Goal: Task Accomplishment & Management: Manage account settings

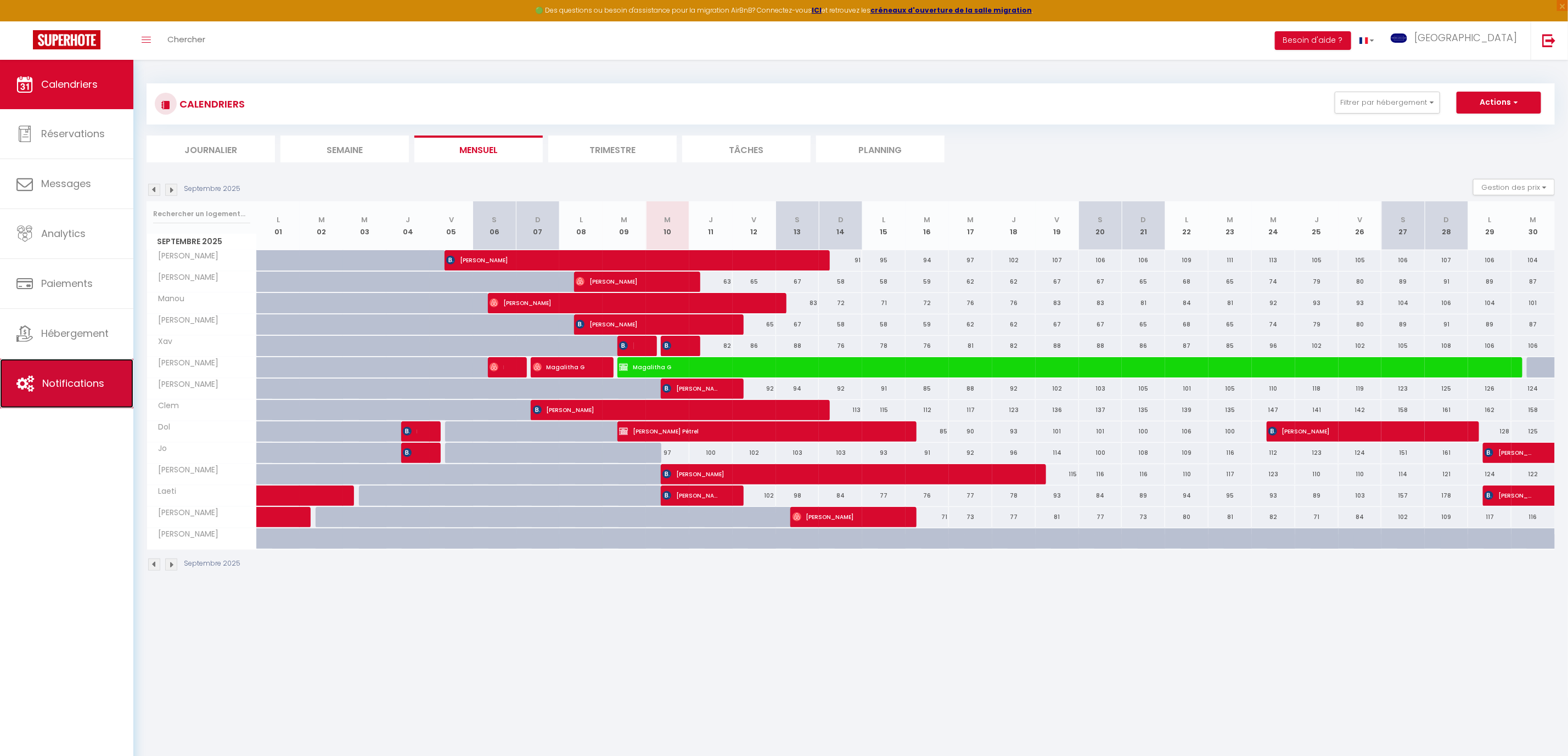
click at [69, 387] on span "Notifications" at bounding box center [73, 383] width 62 height 14
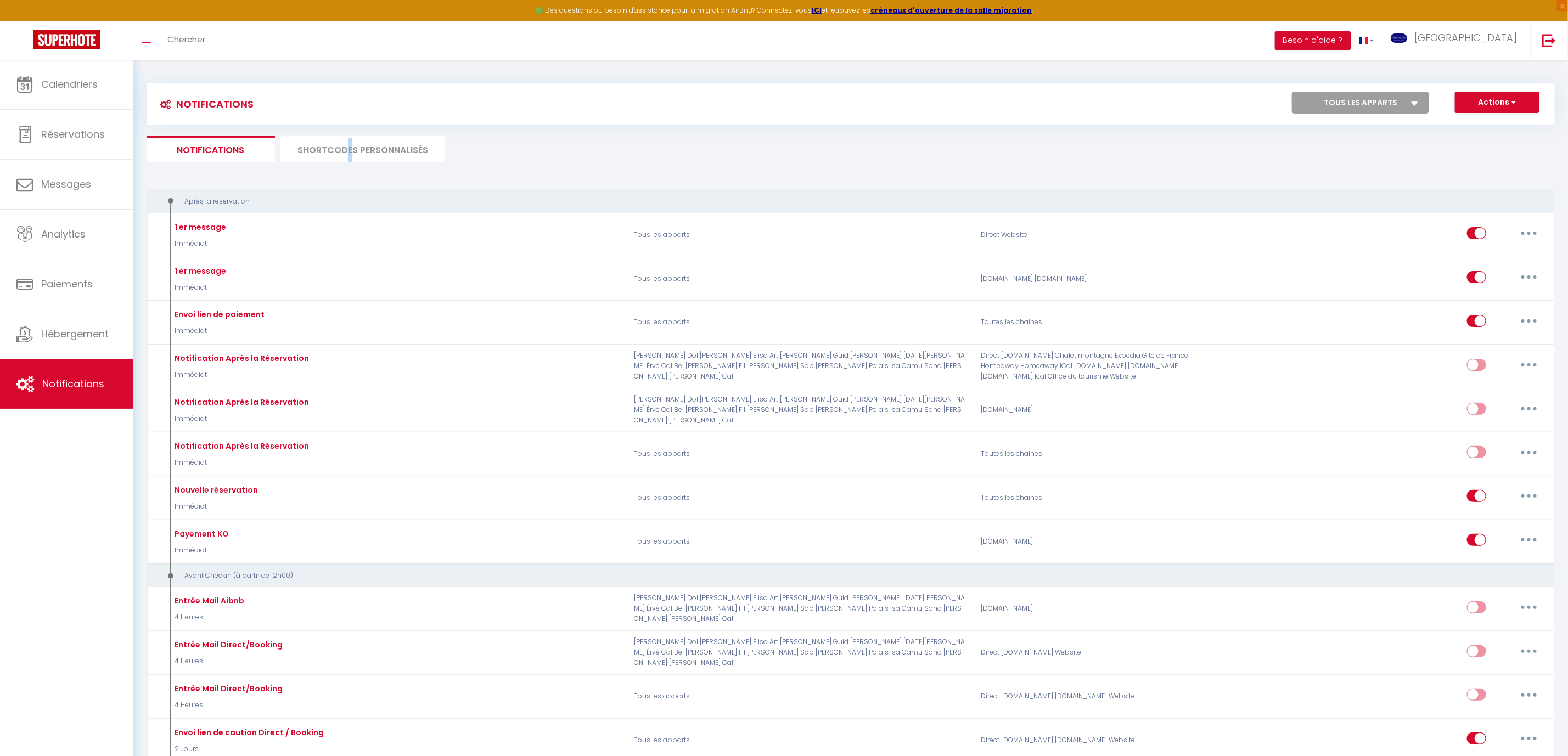
click at [350, 151] on li "SHORTCODES PERSONNALISÉS" at bounding box center [362, 148] width 165 height 27
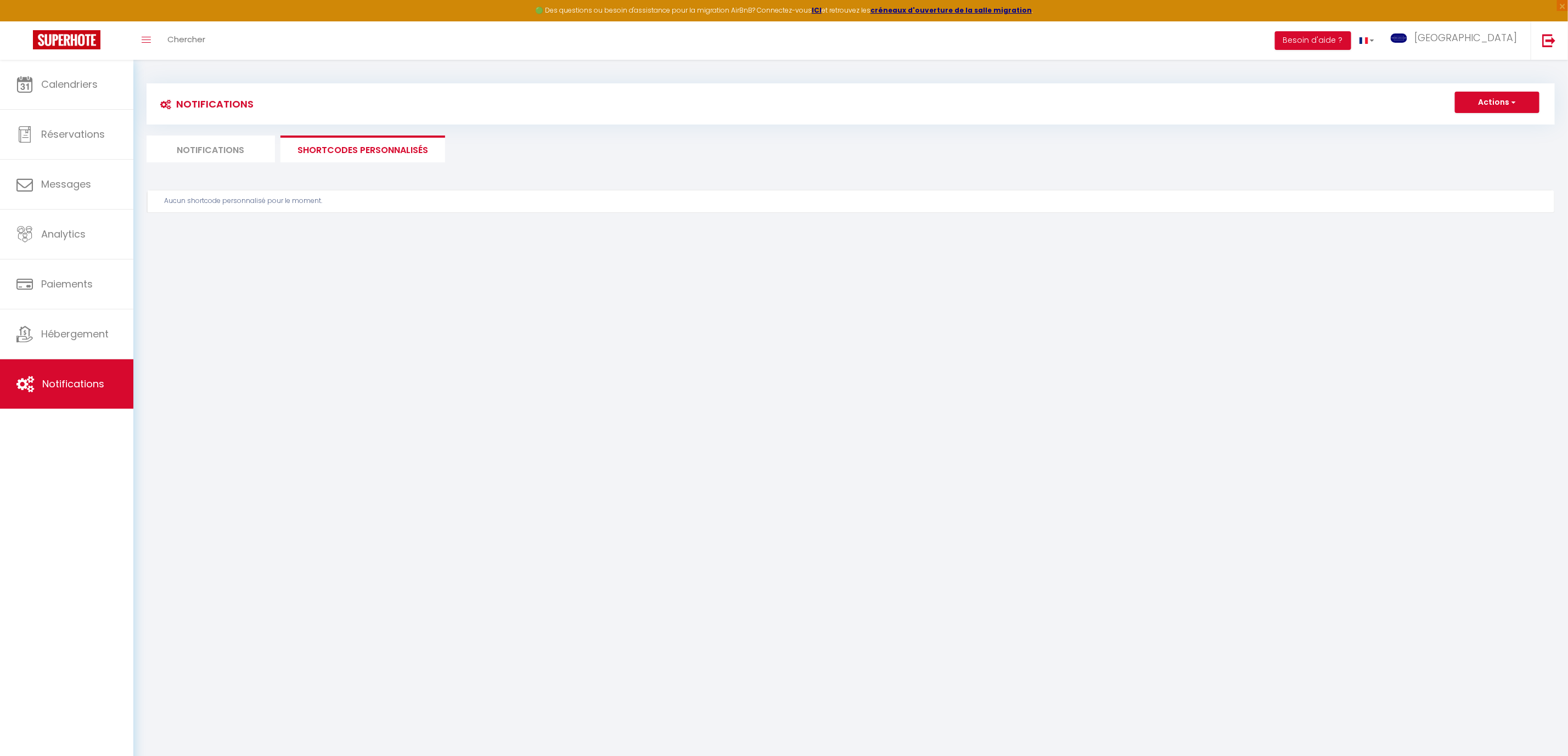
click at [392, 152] on li "SHORTCODES PERSONNALISÉS" at bounding box center [362, 148] width 165 height 27
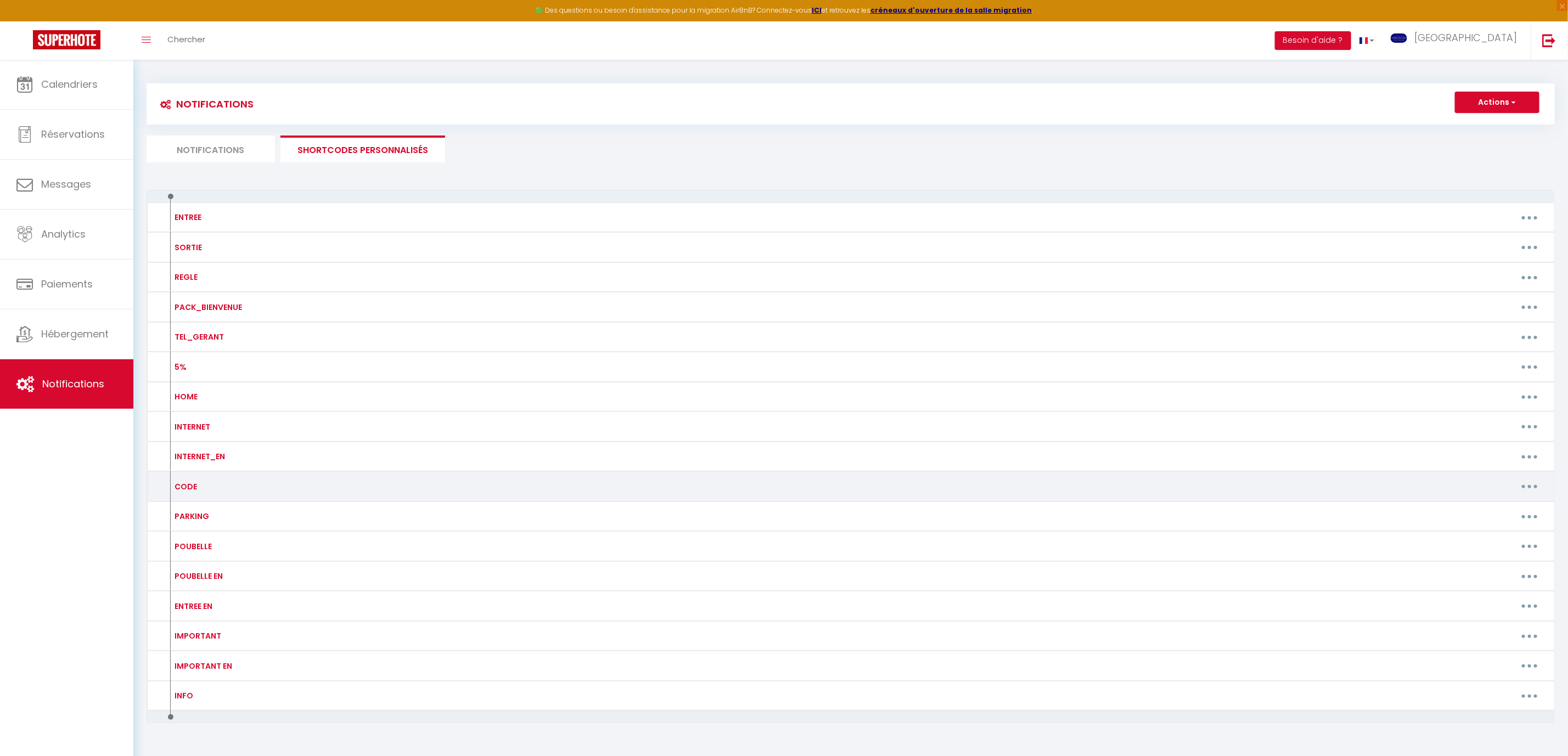
click at [1529, 489] on icon "button" at bounding box center [1529, 486] width 3 height 3
click at [1496, 513] on link "Editer" at bounding box center [1501, 511] width 81 height 19
type input "CODE"
type textarea "CODE"
type textarea "Pour la boîte à clé, c'est le 9829"
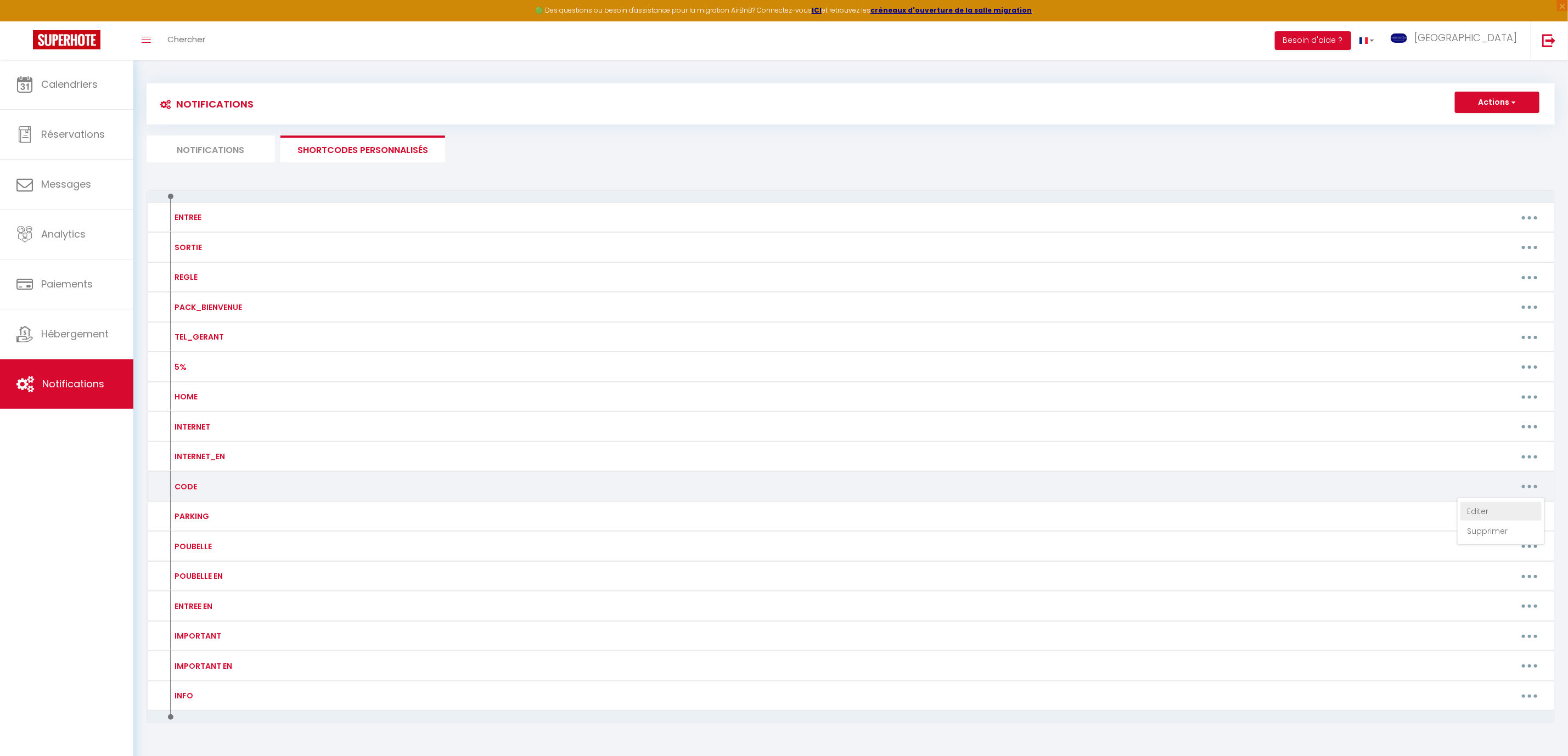
type textarea "Pour la boîte à clé, c'est le 0234"
type textarea "Portail Blanc (white portal) : APL avec l'Interphone 06 VCA puis avec le badge;…"
type textarea "Pour l'entrée de l'immeuble : 1963 ; Pour la boîte à clé, c'est le 9731"
type textarea "Pour la boîte à clé, c'est le 0415"
type textarea "la boîte à clé (the key box) : 1264 Code portillon pieton (pin Walk Portal) : 1…"
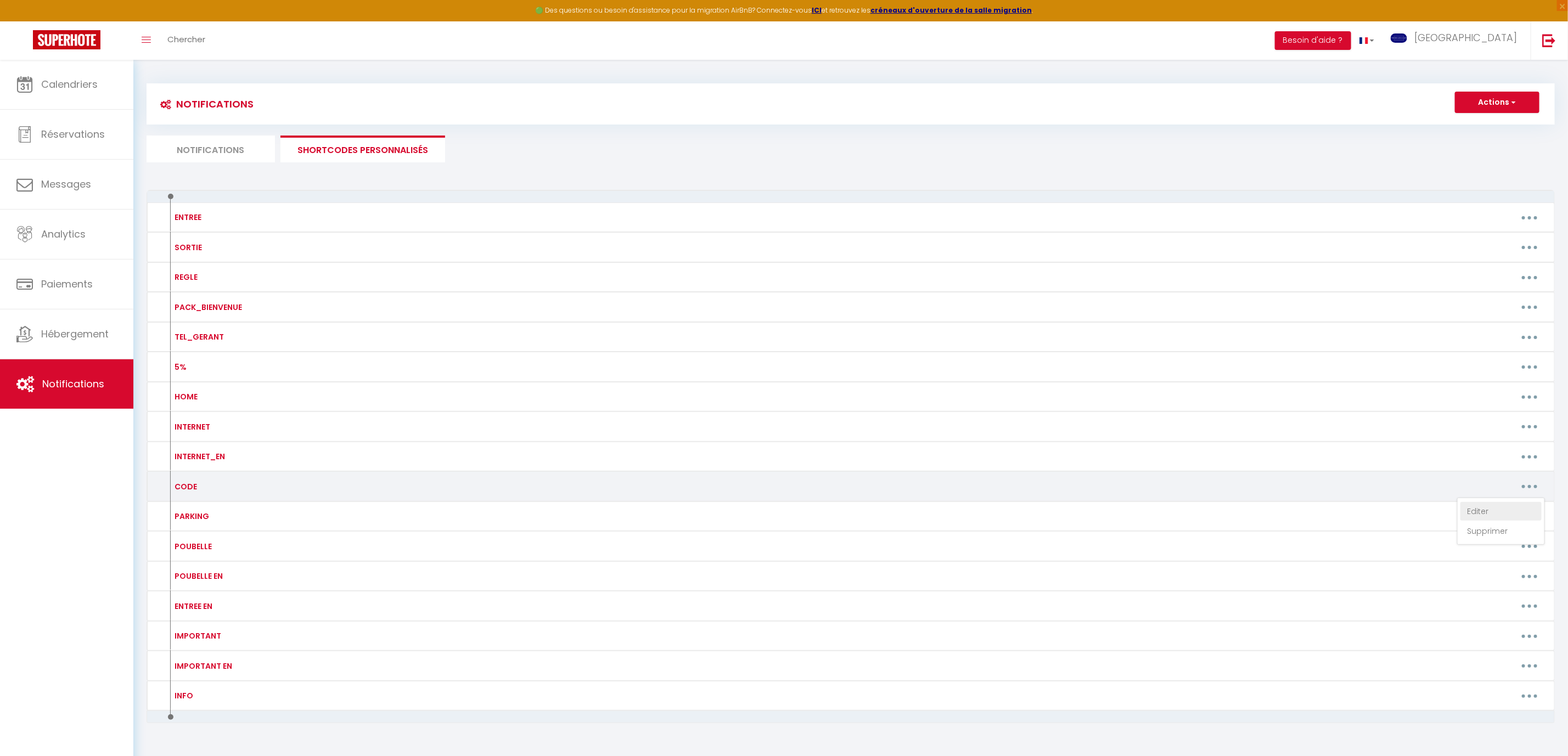
type textarea "la boîte à clé (the key box) : 0451"
type textarea "la boîte à clé (the key box) : 1023"
type textarea "la boîte à clé (the key box) : 1390"
type textarea "la boîte à clé (the key box) : 1624"
type textarea "la boîte à clé (the key box) : 4721"
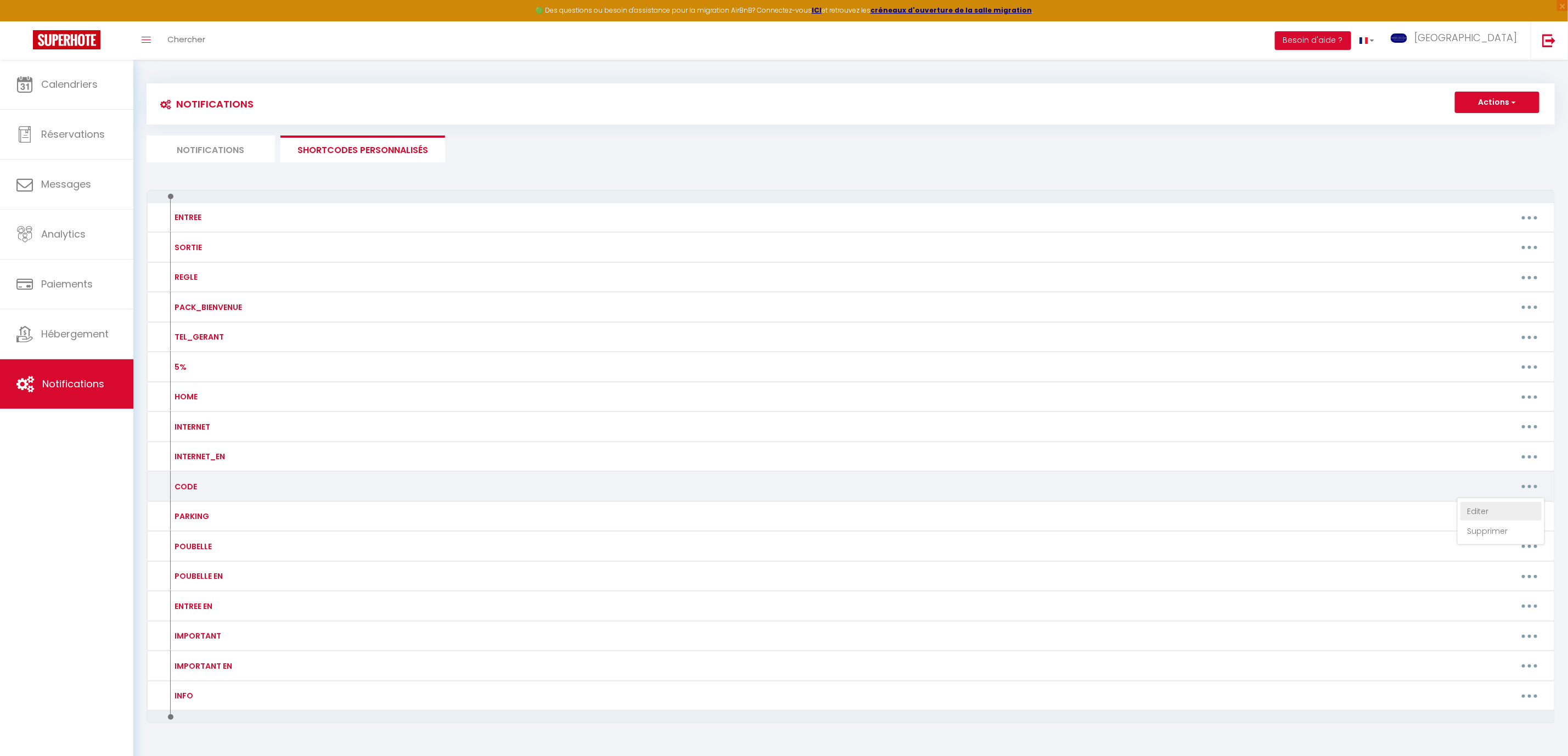
type textarea "Pour la boîte à clé, c'est le 1447"
type textarea "Pour l'entrée de l'immeuble : 6400A ; Pour la boîte à clé, c'est le 1716"
type textarea "Pour l'entrée de l'immeuble (building door) : 3001 ou 2502; Pour la boîte à clé…"
type textarea "Pour la boîte à clé, c'est le 1248"
type textarea "Pour l'entrée de l'immeuble : 1307; Pour la boîte à clé, c'est le 1307"
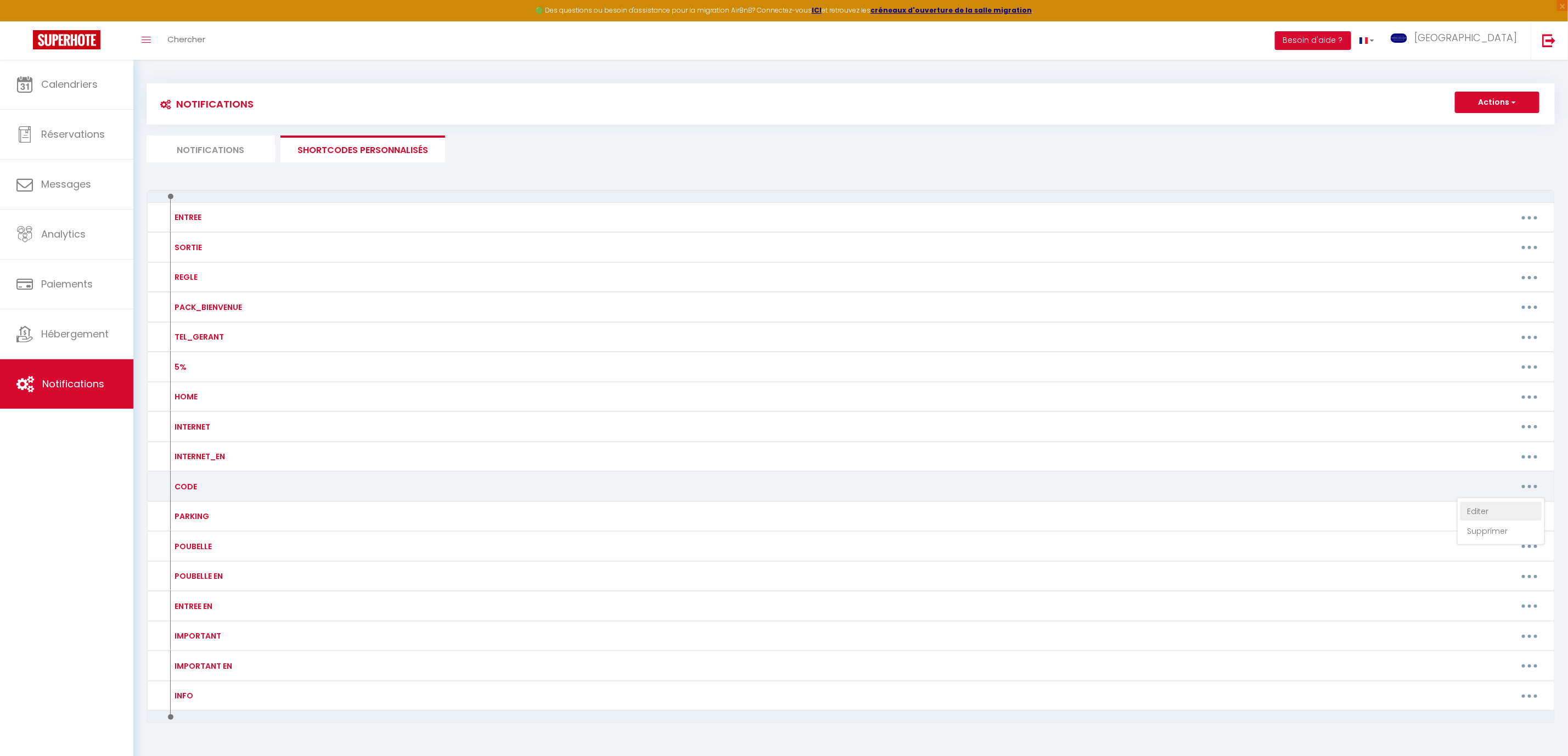
type textarea "Pour la boîte à clé, c'est le 0408"
type textarea "Pour le digicode de la porte de l'immeuble : 2436, Pour la boîte à clé, dans la…"
type textarea "Pour la boîte à clé, c'est le 9730"
type textarea "Pour la boîte à clé (the key box) 0307"
type textarea "la boîte à clé (the key box), c'est 1941"
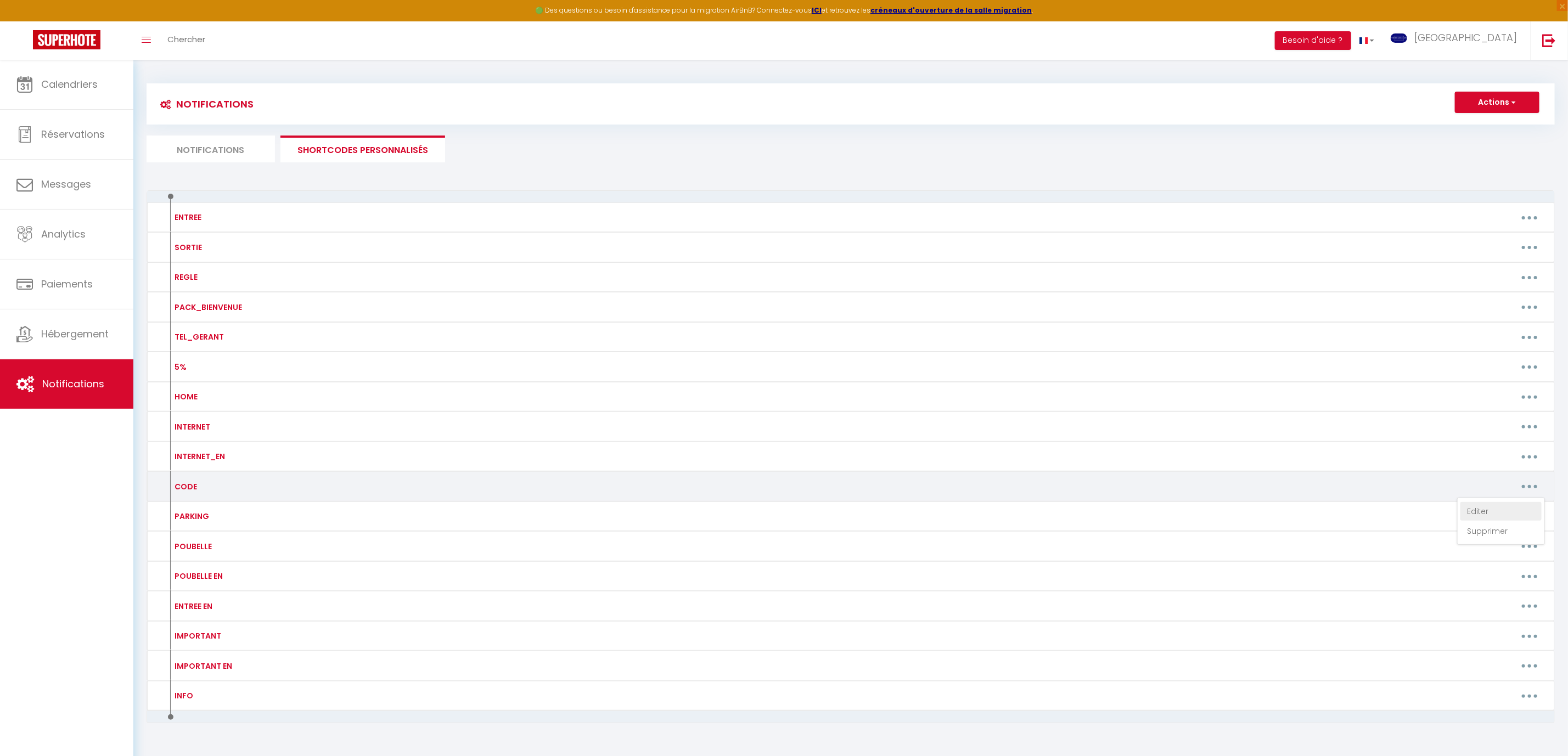
type textarea "Pour l'entrée portail et la porte de la résidence (for the residence entrance p…"
type textarea "Pour l'entrée de l'immeuble (building door) : 3001 ou 2502; Pour la boîte à clé…"
type textarea "la boîte à clé (the key box) : 1334"
type textarea "Pour la boîte à clé, c'est le 2339"
type textarea "la boîte à clé (the key box) : 1311"
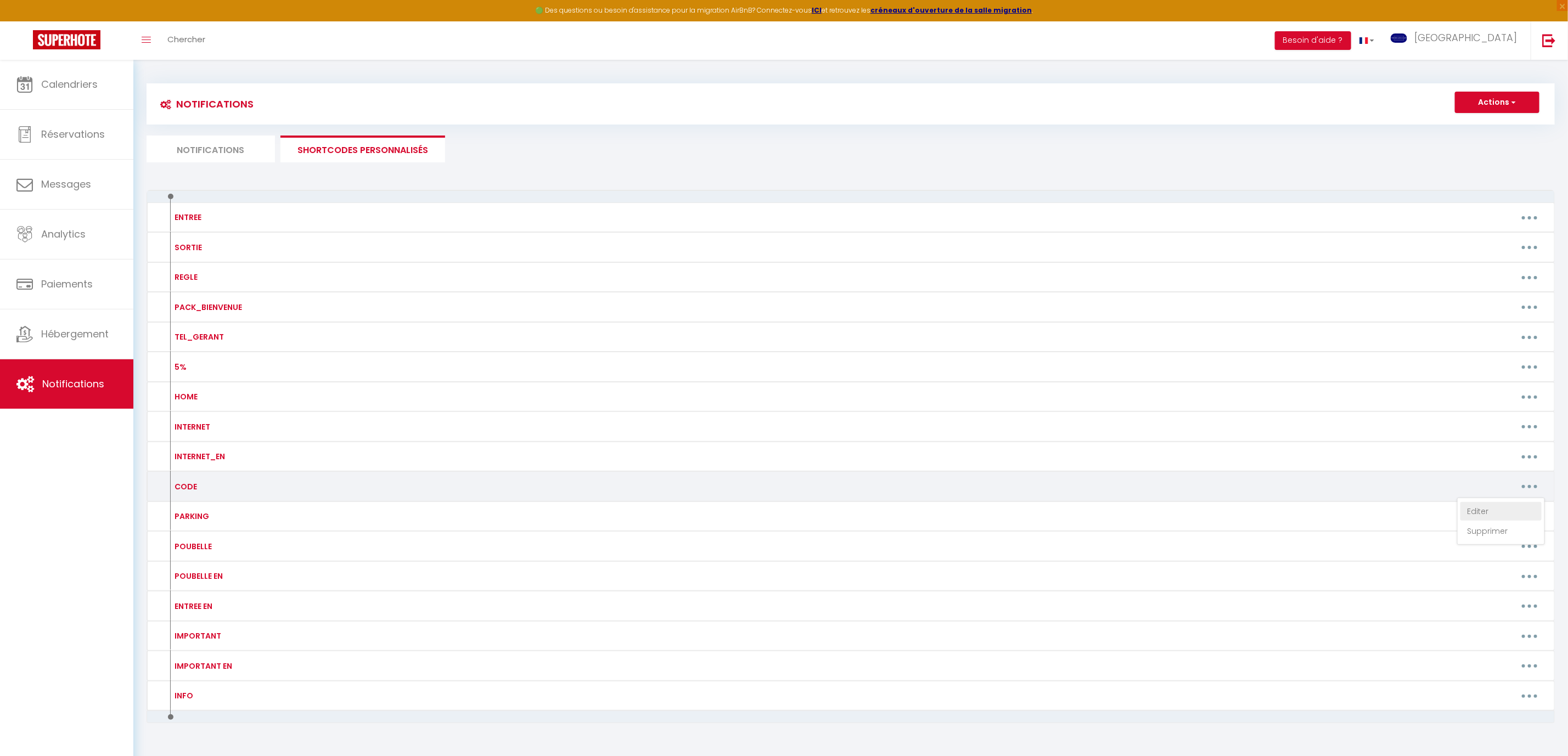
type textarea "Pour l'entrée de l'immeuble de la boîte à clé (pin building of the keyy box) : …"
type textarea "Pour l'entrée de l'immeuble (pin building) : 4628A ; Pour la deuxième porte (se…"
type textarea "la boîte à clé (the key box) : 1879"
type textarea "Pour l'entrée de l'immeuble (building door) : 2502 ou 3001 ; Pour la boîte à cl…"
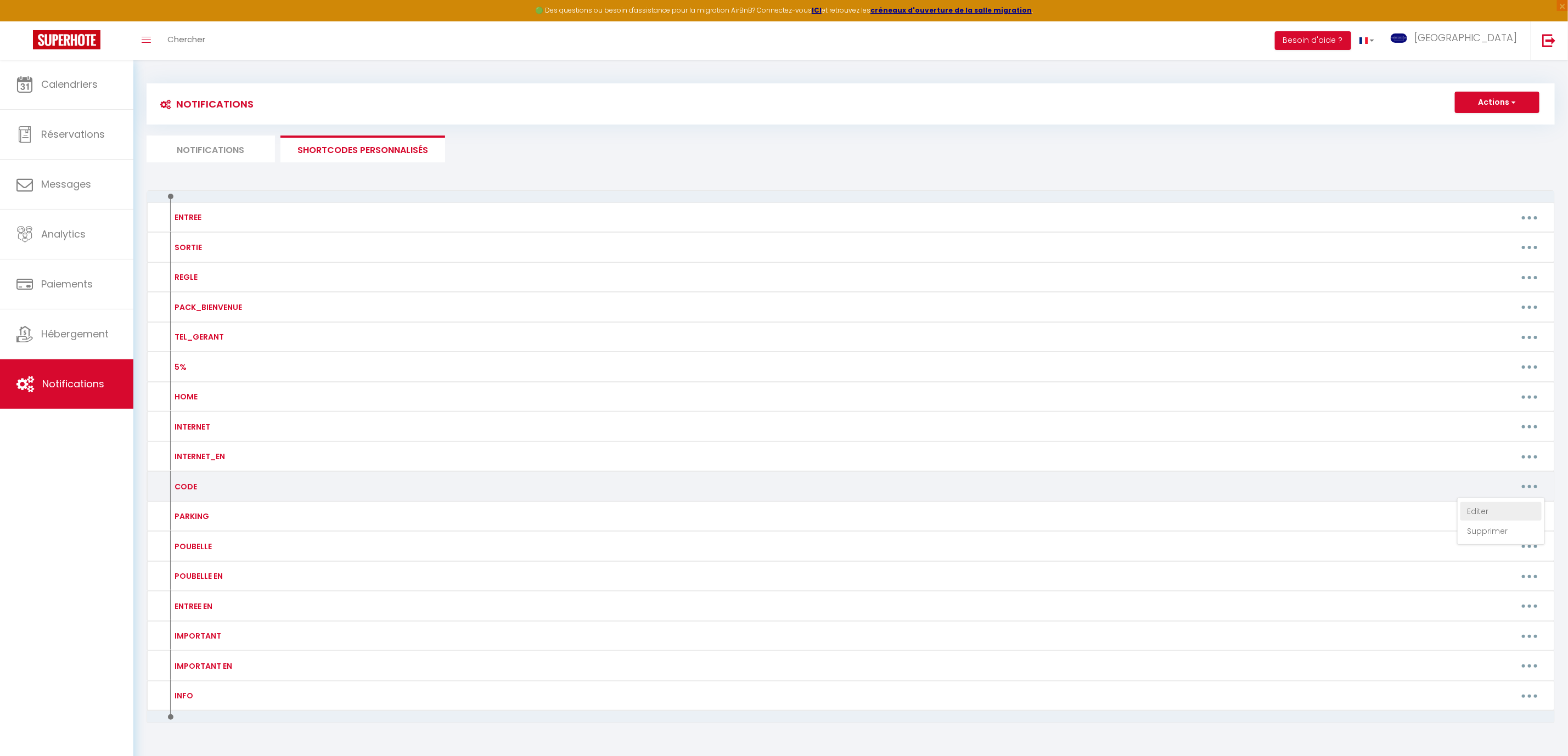
type textarea "Portail Blanc (white portal) : 13579 (entre 22h30 et 6h00 / betxeen 10:30pm and…"
type textarea "Pour la boîte à clé, le code est le : 1843 For the key box, the code is : 1843"
type textarea "la boîte à clé (the key box) : 1579"
type textarea "la boîte à clé (the key box) : 0210"
type textarea "Pour la boîte à clé, c'est le 1026"
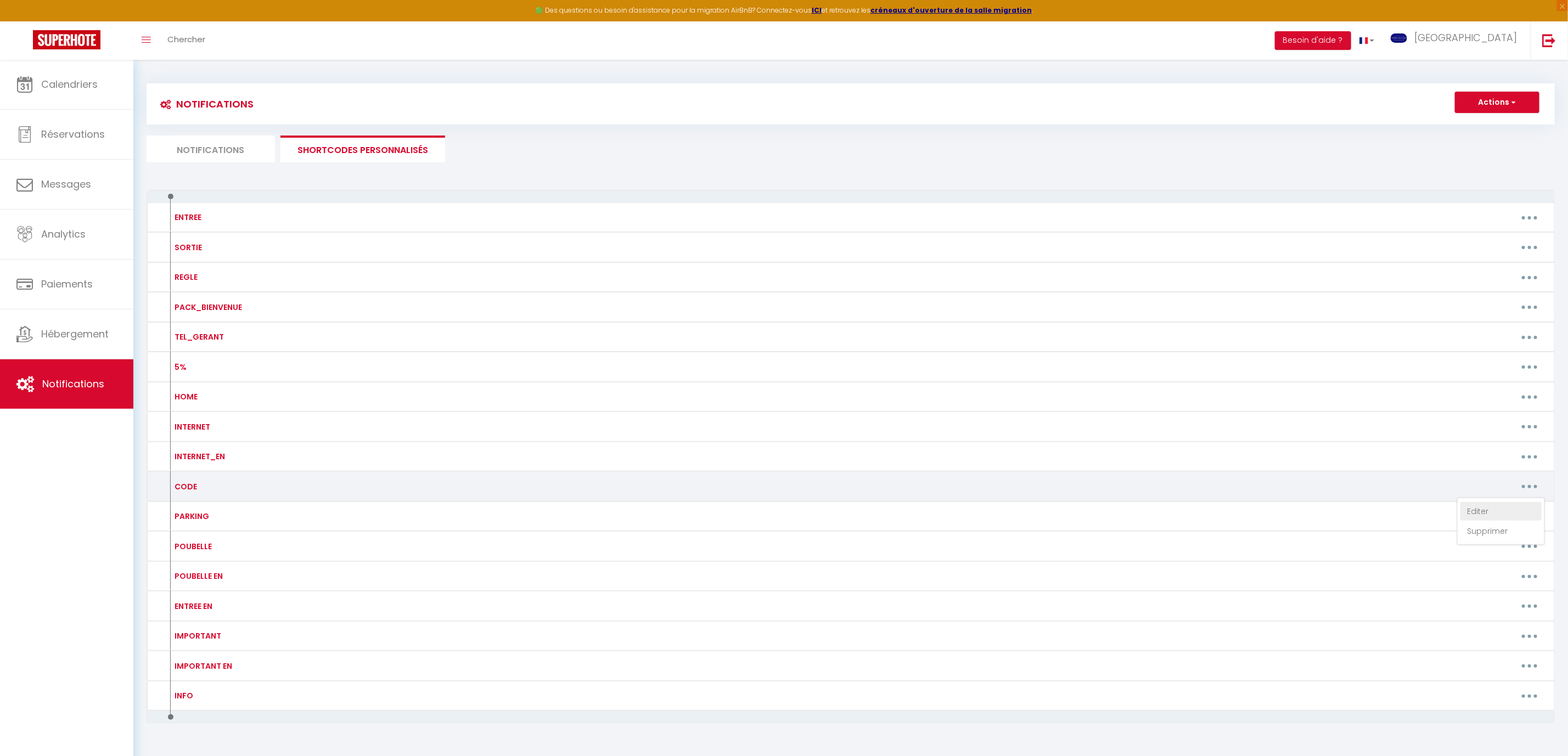
type textarea "la boîte à clé (the key box) : 0729"
type textarea "la boîte à clé (the key box) : 1082"
type textarea "Pour le portillon (building gate) , c'est 2901# et le faire 2 fois (need to do …"
type textarea "Pour l'entrée portail de la résidence (for the residence entrance portail ) : 2…"
type textarea "Pour l'entrée de l'immeuble (building entrance) , c'est 01960, la boîte à clé (…"
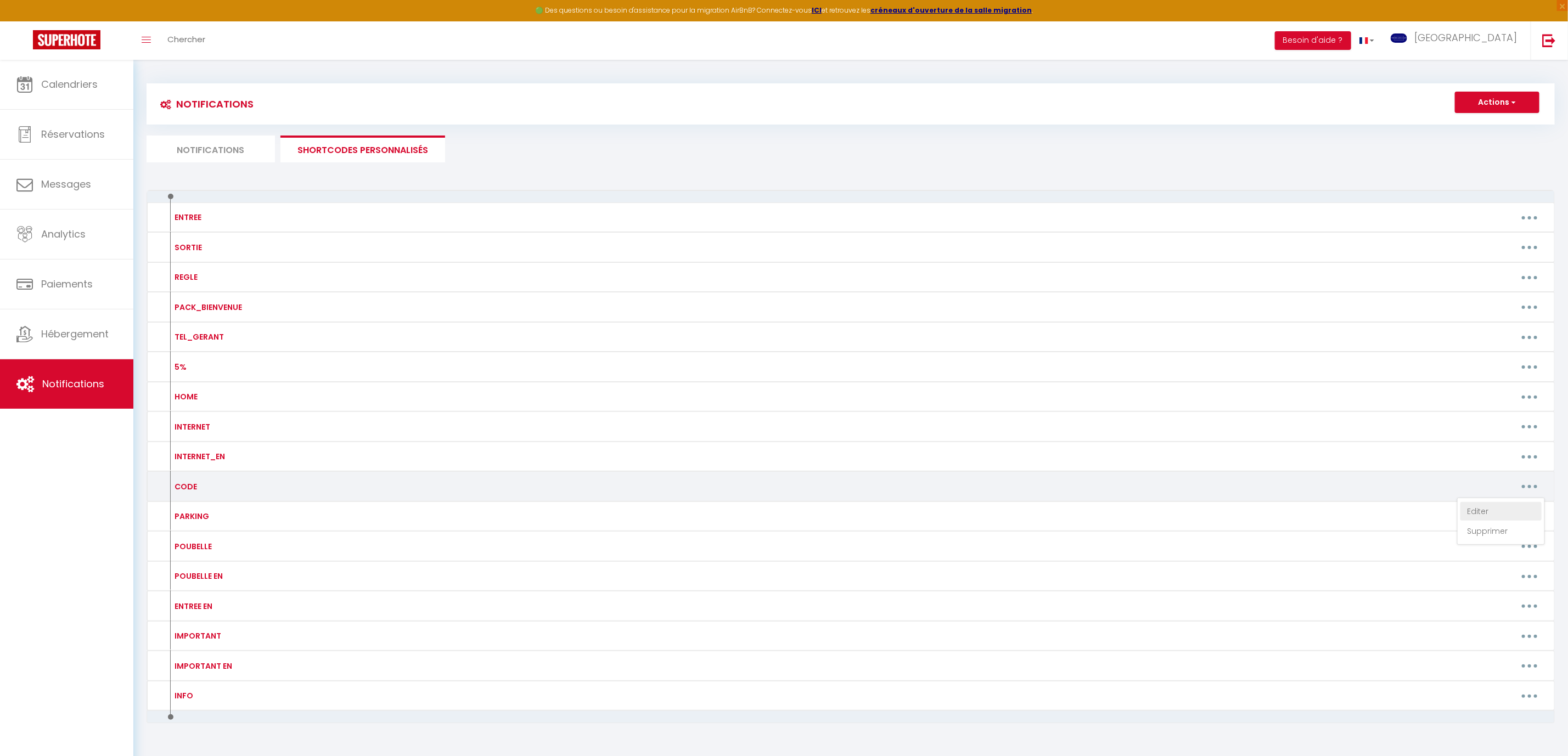
type textarea "Pour la boîte à clé, c'est le [RENTALDOOR:CODE]"
type textarea "Pour l'entrée de l'immeuble (building door) : 6400A ; Pour la boîte à clé (keyb…"
type textarea "Pour la boîte à clé, c'est le 0029"
type textarea "la boîte à clé (the key box) : 2078"
type textarea "Pour entrer dans le logement, merci de bien regarder la vidéo dans le lien ci d…"
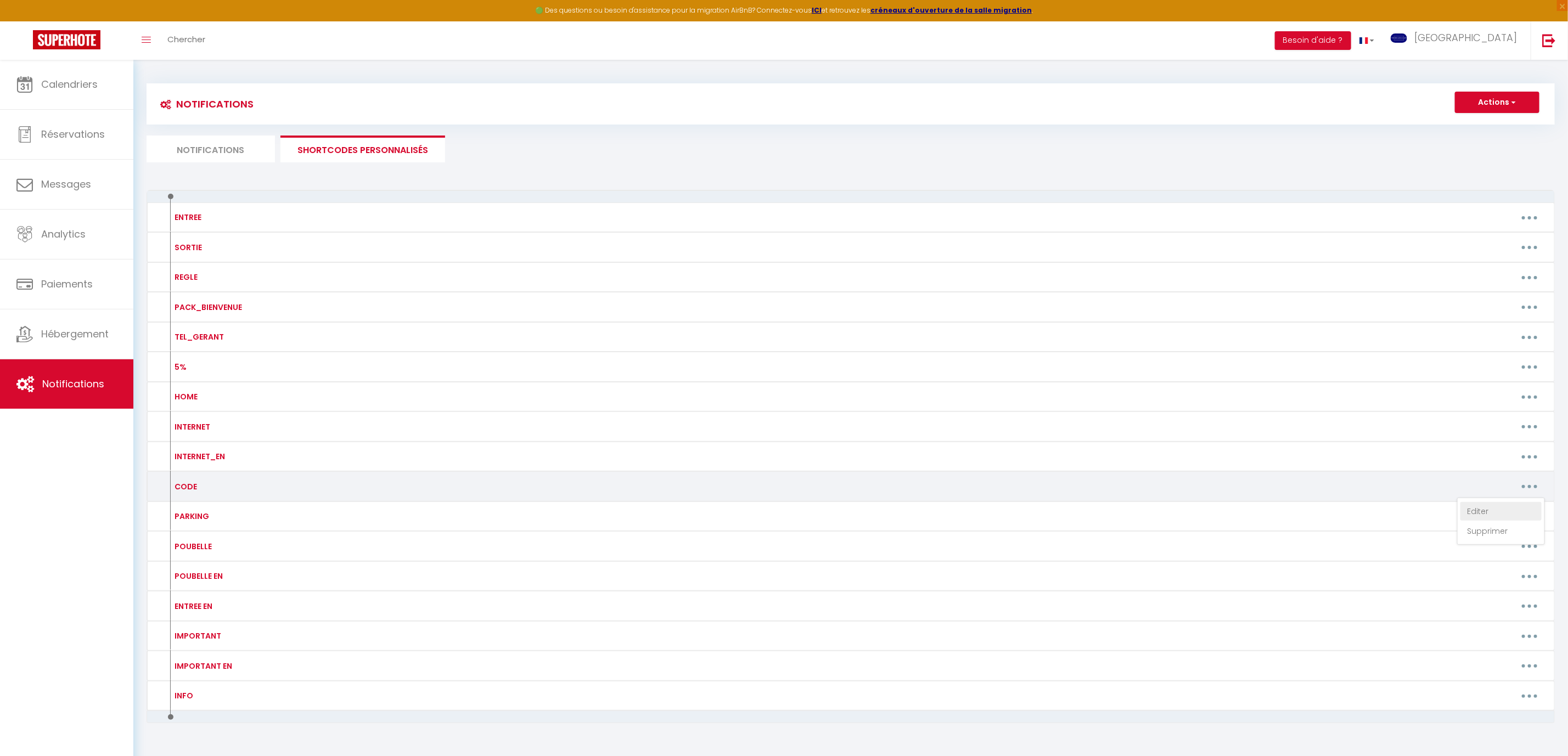
type textarea "la boîte à clé (the key box) : 1142"
type textarea "la boîte à clé (the key box) : 9760"
type textarea "Pour l'entrée de l'immeuble (building entrance) , c'est 0789, la boîte à clé (t…"
type textarea "la boîte à clé (the key box) : 0208"
type textarea "Pour la boîte à clé, c'est le 1420"
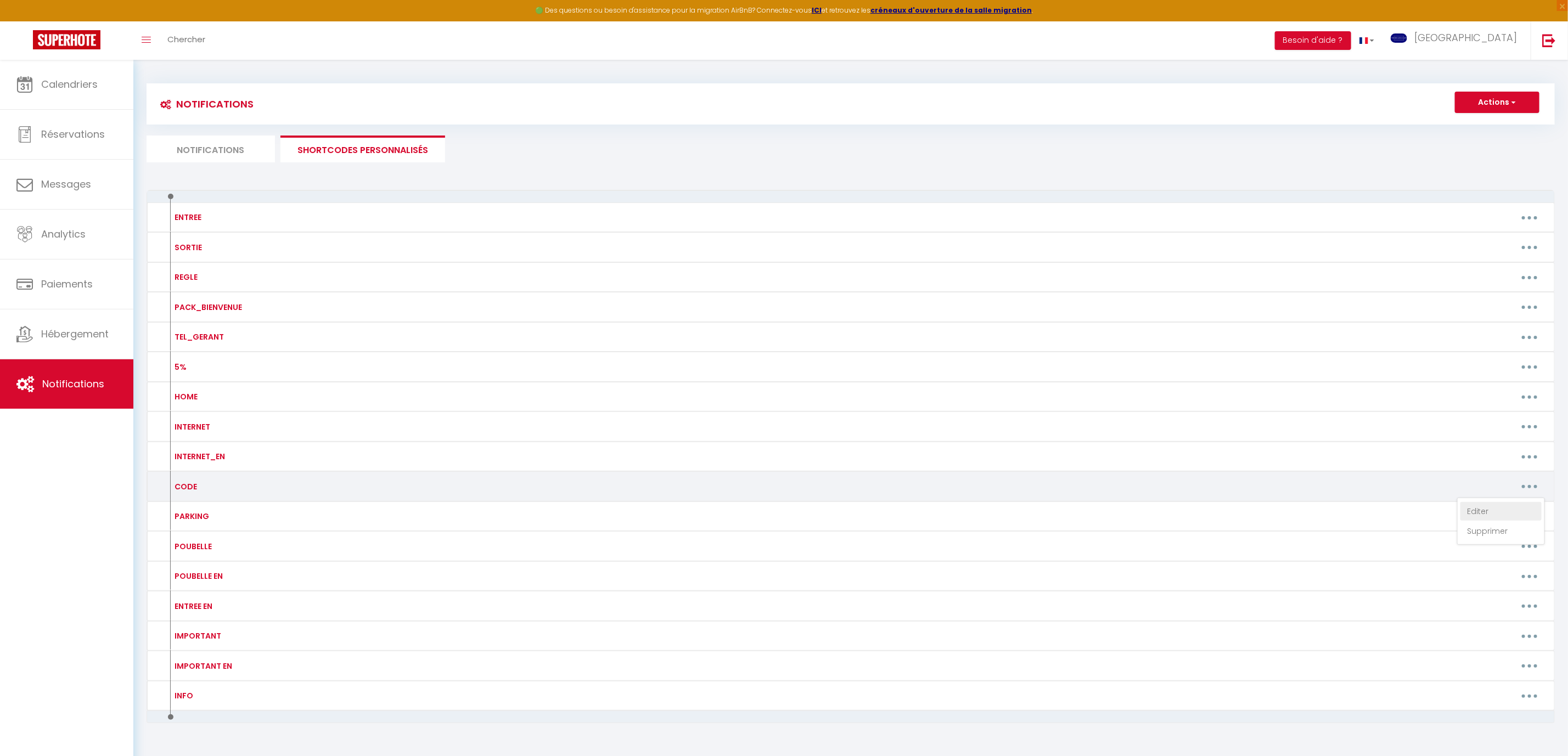
type textarea "Pour l'entrée portail et la porte de la résidence (for the residence entrance p…"
type textarea "Portail Blanc (white portal) : APL avec l'Interphone 06 VCA puis avec le badge;…"
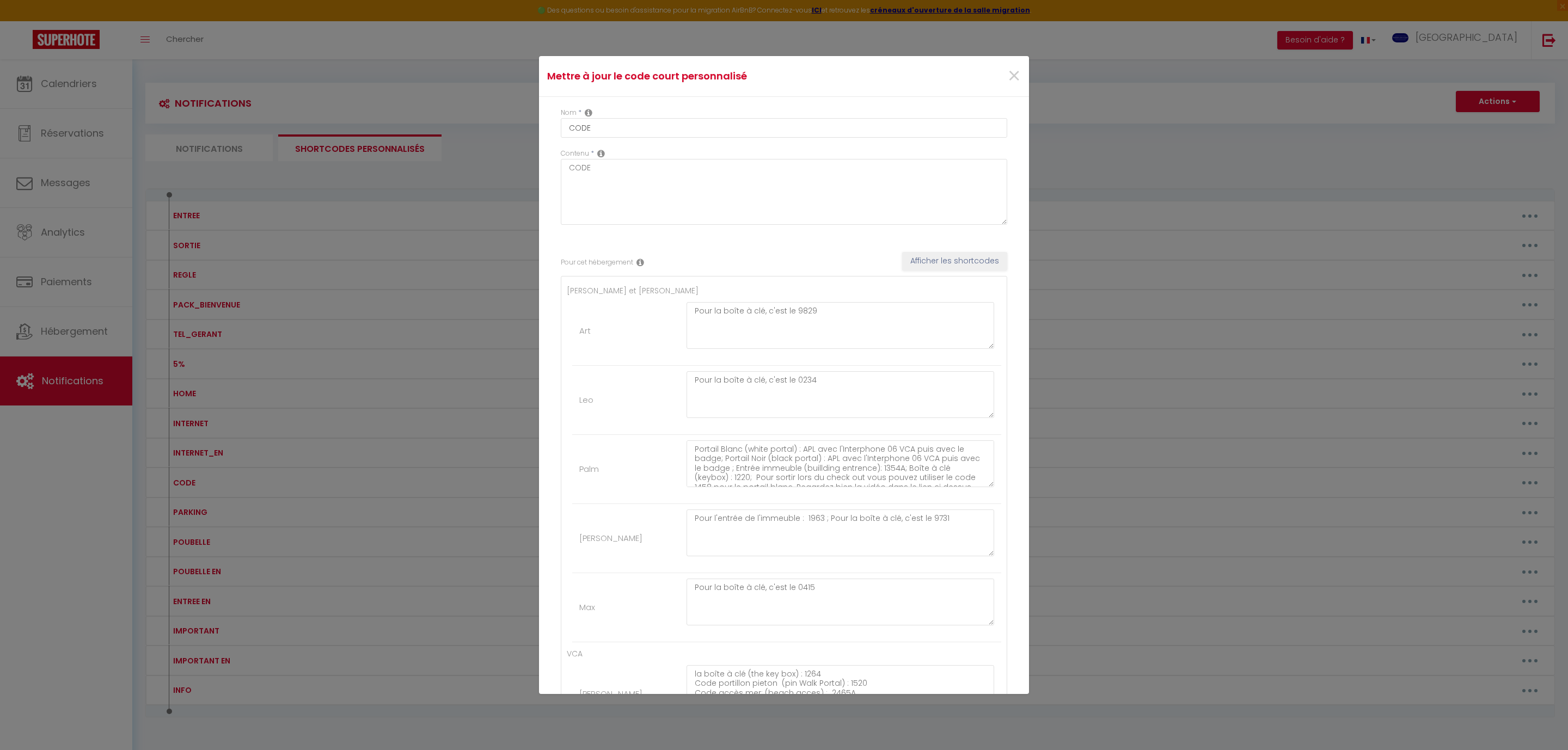
scroll to position [1022, 0]
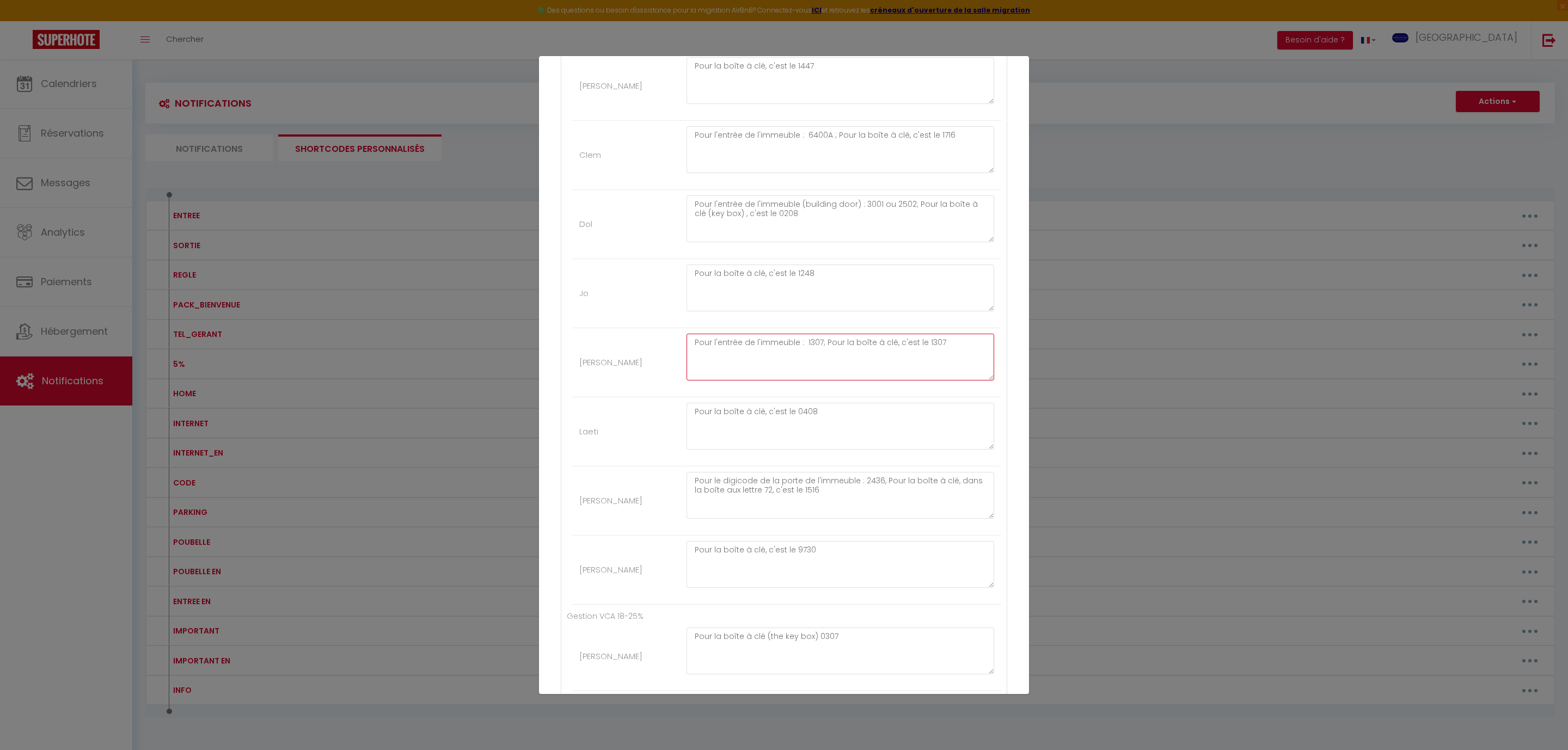
click at [807, 357] on textarea "Pour l'entrée de l'immeuble : 1307; Pour la boîte à clé, c'est le 1307" at bounding box center [840, 357] width 308 height 47
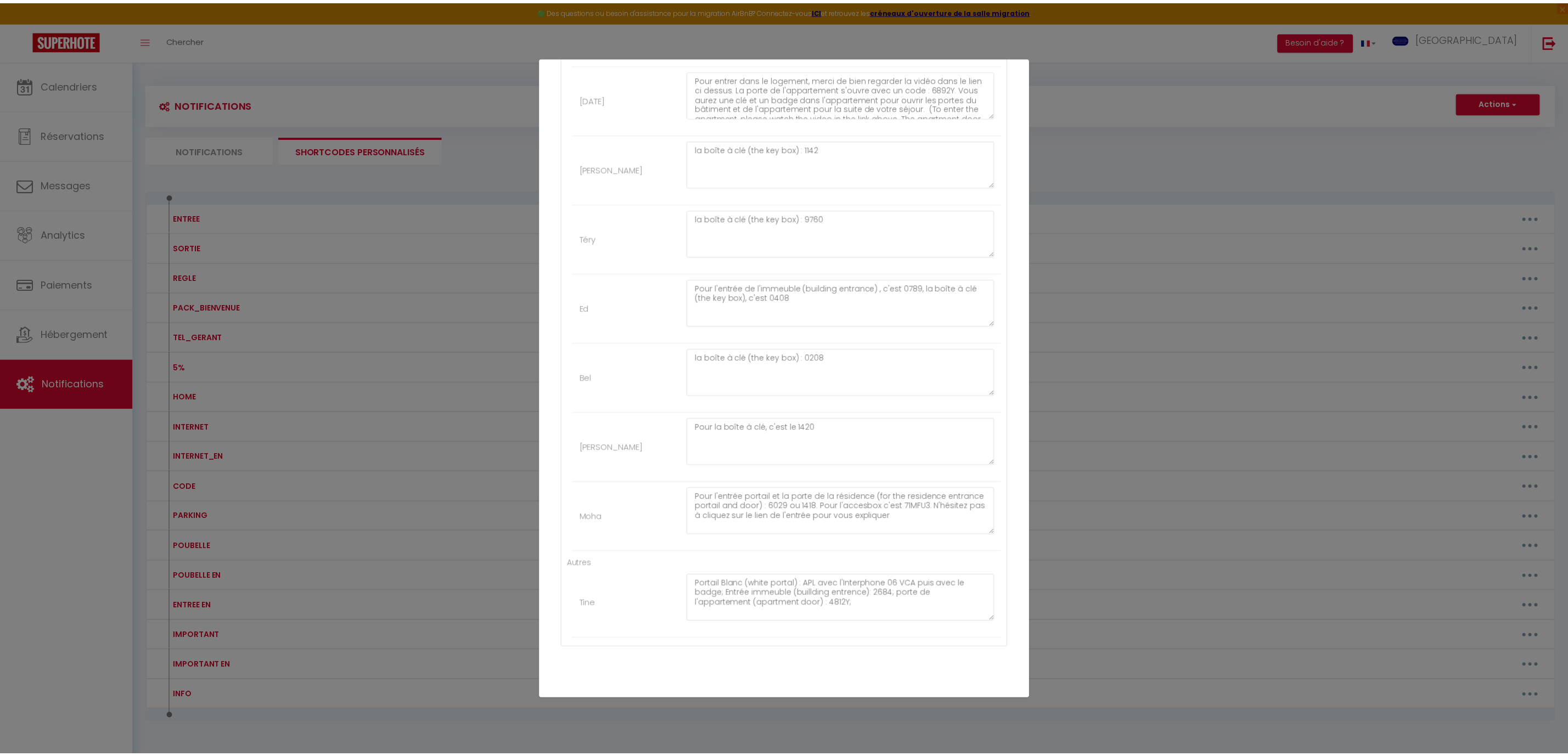
scroll to position [3477, 0]
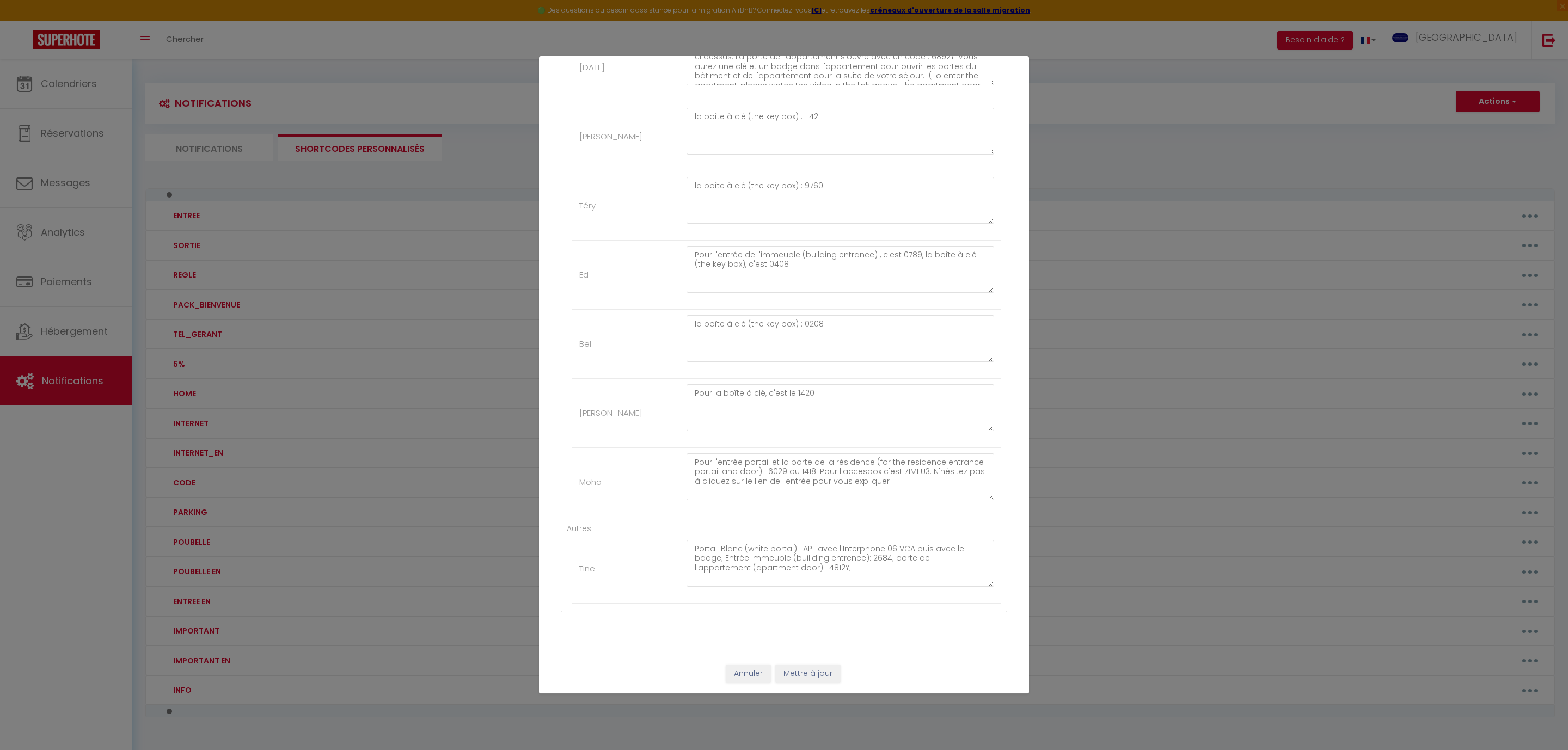
type textarea "Pour l'entrée de l'immeuble : 1305; Pour la boîte à clé, c'est le 1307"
click at [820, 668] on button "Mettre à jour" at bounding box center [807, 674] width 66 height 19
